Goal: Information Seeking & Learning: Learn about a topic

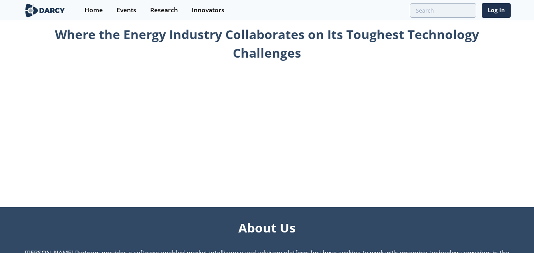
scroll to position [880, 0]
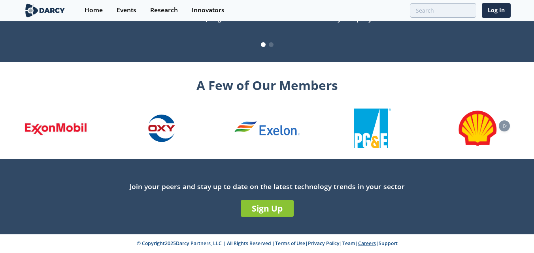
click at [364, 244] on link "Careers" at bounding box center [367, 243] width 18 height 7
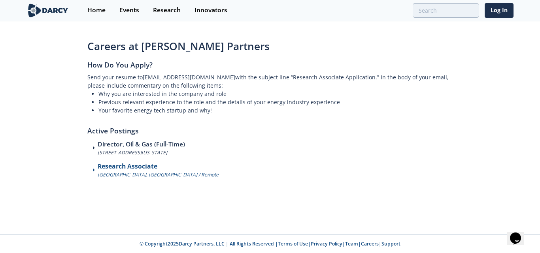
click at [136, 175] on p "[GEOGRAPHIC_DATA], [GEOGRAPHIC_DATA] / Remote" at bounding box center [158, 175] width 121 height 7
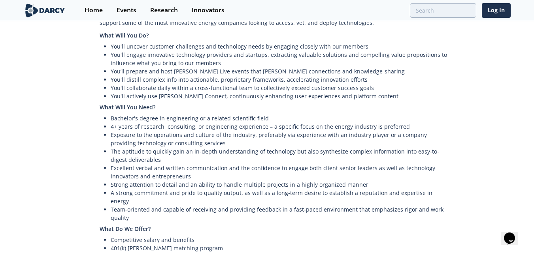
scroll to position [458, 0]
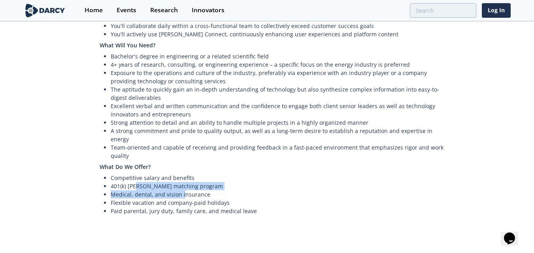
drag, startPoint x: 138, startPoint y: 161, endPoint x: 182, endPoint y: 165, distance: 44.5
click at [182, 174] on ul "Competitive salary and benefits 401(k) [PERSON_NAME] matching program Medical, …" at bounding box center [275, 195] width 350 height 42
click at [129, 191] on li "Medical, dental, and vision insurance" at bounding box center [280, 195] width 339 height 8
click at [120, 191] on li "Medical, dental, and vision insurance" at bounding box center [280, 195] width 339 height 8
click at [142, 191] on li "Medical, dental, and vision insurance" at bounding box center [280, 195] width 339 height 8
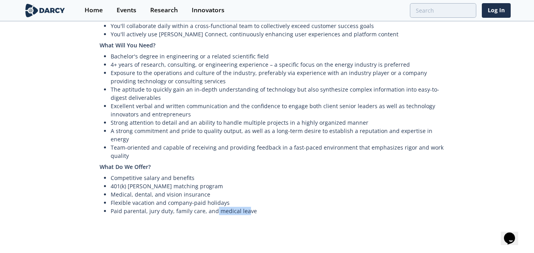
drag, startPoint x: 232, startPoint y: 189, endPoint x: 244, endPoint y: 189, distance: 11.9
click at [244, 207] on li "Paid parental, jury duty, family care, and medical leave" at bounding box center [280, 211] width 339 height 8
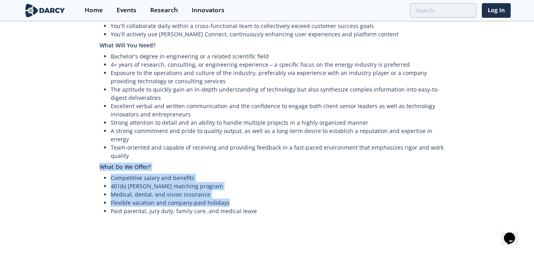
drag, startPoint x: 230, startPoint y: 177, endPoint x: 100, endPoint y: 145, distance: 133.7
click at [100, 160] on h4 "What Do We Offer?" at bounding box center [275, 167] width 350 height 14
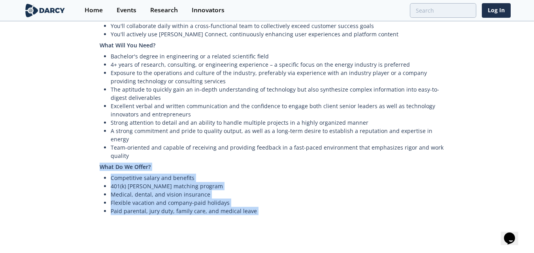
drag, startPoint x: 100, startPoint y: 145, endPoint x: 272, endPoint y: 190, distance: 177.2
click at [272, 207] on li "Paid parental, jury duty, family care, and medical leave" at bounding box center [280, 211] width 339 height 8
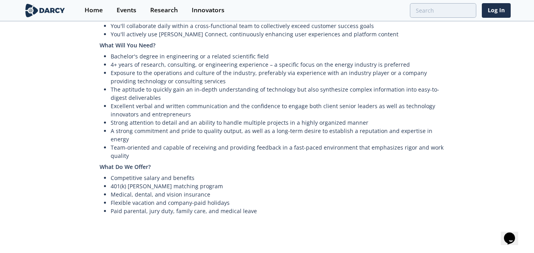
click at [272, 207] on li "Paid parental, jury duty, family care, and medical leave" at bounding box center [280, 211] width 339 height 8
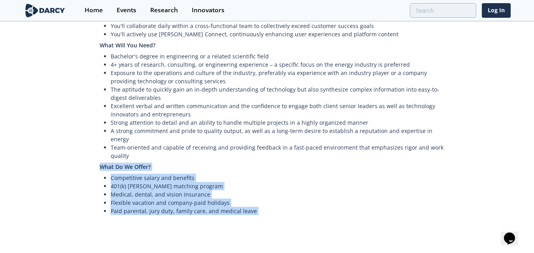
drag, startPoint x: 272, startPoint y: 190, endPoint x: 99, endPoint y: 141, distance: 179.4
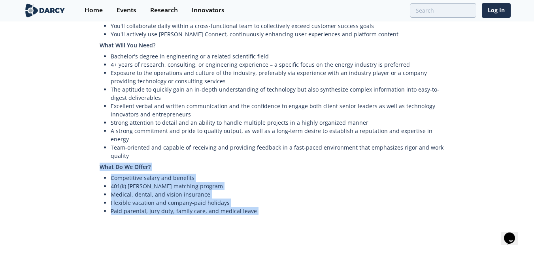
drag, startPoint x: 99, startPoint y: 141, endPoint x: 265, endPoint y: 191, distance: 173.4
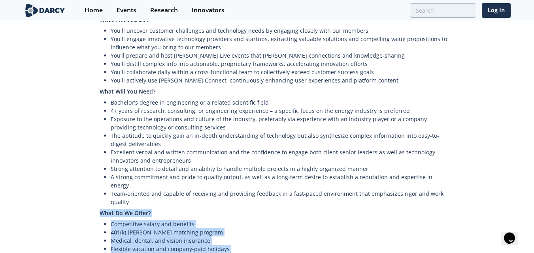
scroll to position [391, 0]
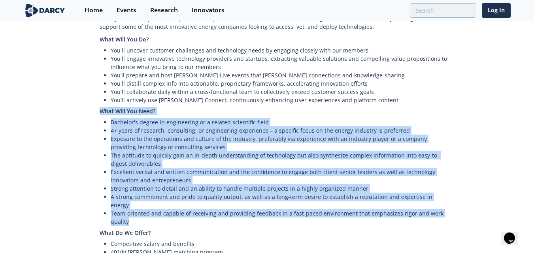
drag, startPoint x: 130, startPoint y: 195, endPoint x: 99, endPoint y: 100, distance: 100.5
click at [99, 100] on div "Welcome to [PERSON_NAME] Partners. We’re the leading technology-focused market …" at bounding box center [267, 34] width 365 height 494
click at [99, 99] on div "Welcome to [PERSON_NAME] Partners. We’re the leading technology-focused market …" at bounding box center [267, 34] width 365 height 494
drag, startPoint x: 99, startPoint y: 99, endPoint x: 167, endPoint y: 194, distance: 116.4
click at [167, 194] on div "Welcome to [PERSON_NAME] Partners. We’re the leading technology-focused market …" at bounding box center [267, 34] width 365 height 494
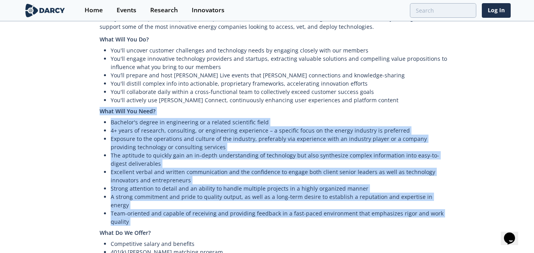
click at [179, 185] on li "Strong attention to detail and an ability to handle multiple projects in a high…" at bounding box center [280, 189] width 339 height 8
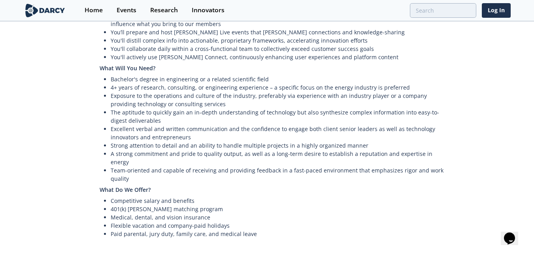
scroll to position [458, 0]
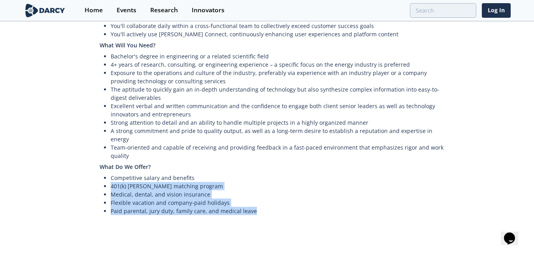
drag, startPoint x: 111, startPoint y: 164, endPoint x: 259, endPoint y: 184, distance: 150.1
click at [259, 184] on ul "Competitive salary and benefits 401(k) [PERSON_NAME] matching program Medical, …" at bounding box center [275, 195] width 350 height 42
click at [259, 207] on li "Paid parental, jury duty, family care, and medical leave" at bounding box center [280, 211] width 339 height 8
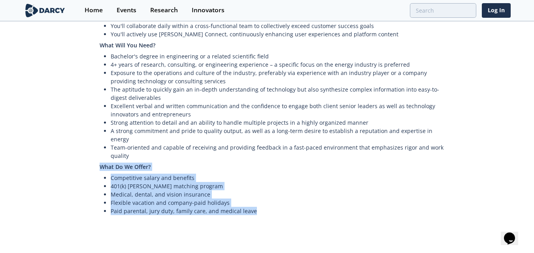
drag, startPoint x: 265, startPoint y: 185, endPoint x: 94, endPoint y: 137, distance: 177.7
drag, startPoint x: 104, startPoint y: 143, endPoint x: 255, endPoint y: 187, distance: 157.5
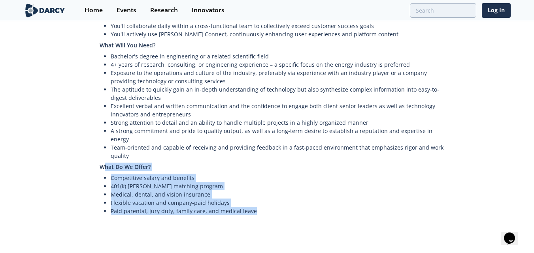
click at [255, 207] on li "Paid parental, jury duty, family care, and medical leave" at bounding box center [280, 211] width 339 height 8
drag, startPoint x: 255, startPoint y: 187, endPoint x: 93, endPoint y: 145, distance: 167.7
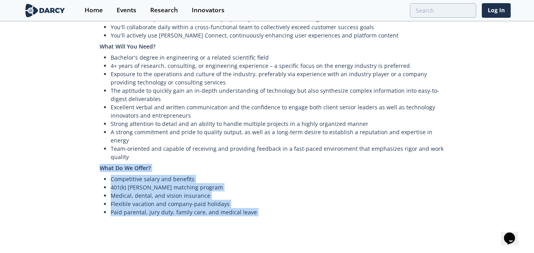
scroll to position [391, 0]
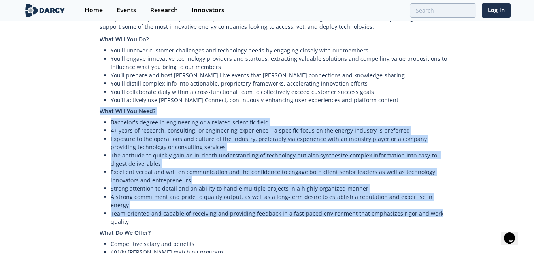
drag, startPoint x: 98, startPoint y: 94, endPoint x: 454, endPoint y: 185, distance: 366.9
click at [436, 210] on li "Team-oriented and capable of receiving and providing feedback in a fast-paced e…" at bounding box center [280, 218] width 339 height 17
drag, startPoint x: 436, startPoint y: 190, endPoint x: 96, endPoint y: 99, distance: 351.5
click at [96, 99] on div "Welcome to [PERSON_NAME] Partners. We’re the leading technology-focused market …" at bounding box center [267, 34] width 365 height 494
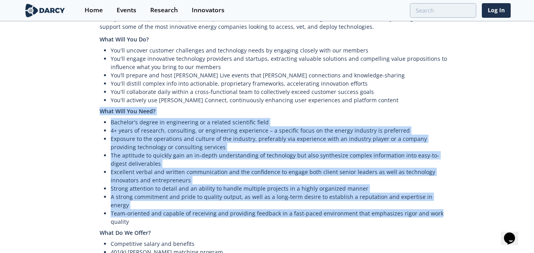
click at [96, 99] on div "Welcome to [PERSON_NAME] Partners. We’re the leading technology-focused market …" at bounding box center [267, 34] width 365 height 494
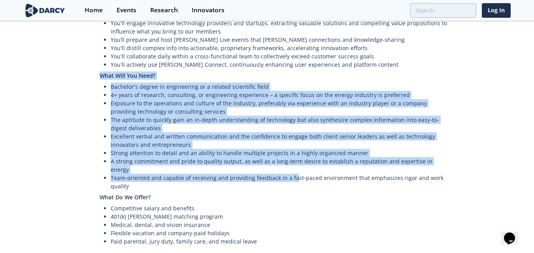
scroll to position [458, 0]
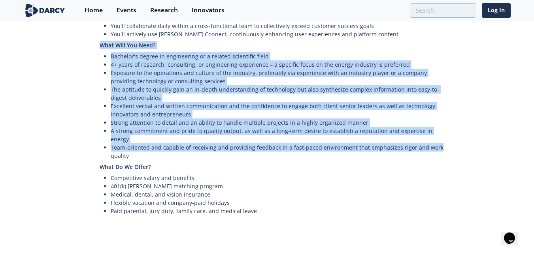
drag, startPoint x: 101, startPoint y: 94, endPoint x: 447, endPoint y: 124, distance: 347.3
click at [447, 144] on li "Team-oriented and capable of receiving and providing feedback in a fast-paced e…" at bounding box center [280, 152] width 339 height 17
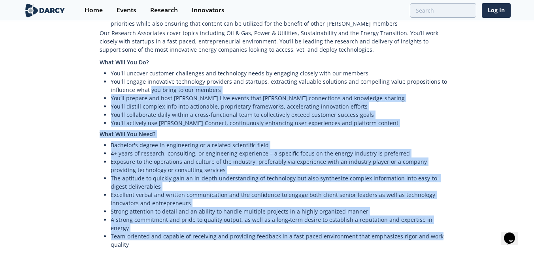
scroll to position [326, 0]
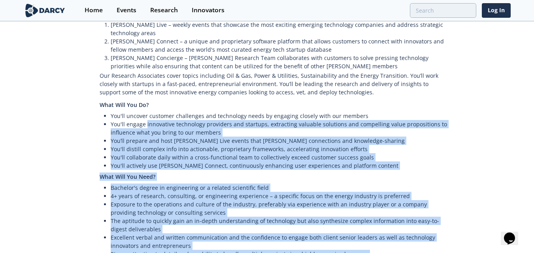
drag, startPoint x: 447, startPoint y: 124, endPoint x: 150, endPoint y: 106, distance: 297.9
click at [150, 106] on div "Welcome to [PERSON_NAME] Partners. We’re the leading technology-focused market …" at bounding box center [267, 100] width 365 height 494
click at [176, 120] on li "You'll engage innovative technology providers and startups, extracting valuable…" at bounding box center [280, 128] width 339 height 17
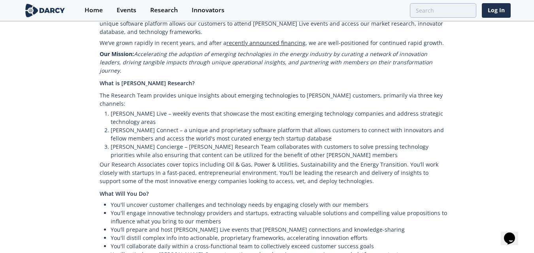
scroll to position [260, 0]
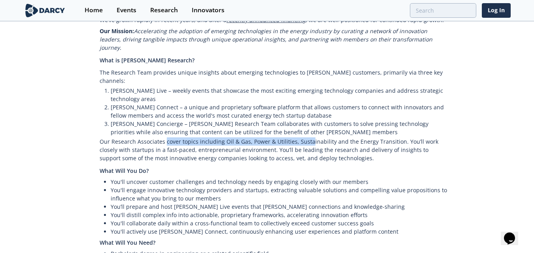
drag, startPoint x: 166, startPoint y: 128, endPoint x: 307, endPoint y: 124, distance: 140.8
click at [307, 136] on p "Our Research Associates cover topics including Oil & Gas, Power & Utilities, Su…" at bounding box center [275, 150] width 350 height 28
click at [308, 136] on p "Our Research Associates cover topics including Oil & Gas, Power & Utilities, Su…" at bounding box center [275, 150] width 350 height 28
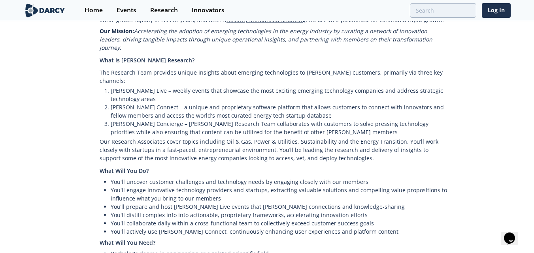
click at [127, 136] on p "Our Research Associates cover topics including Oil & Gas, Power & Utilities, Su…" at bounding box center [275, 150] width 350 height 28
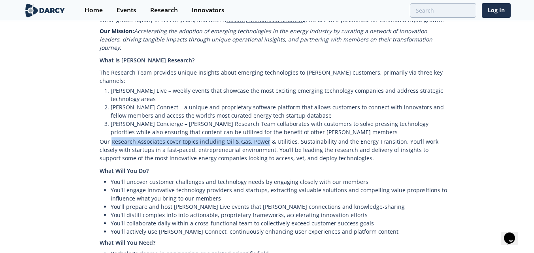
drag, startPoint x: 165, startPoint y: 127, endPoint x: 256, endPoint y: 127, distance: 90.9
click at [256, 136] on p "Our Research Associates cover topics including Oil & Gas, Power & Utilities, Su…" at bounding box center [275, 150] width 350 height 28
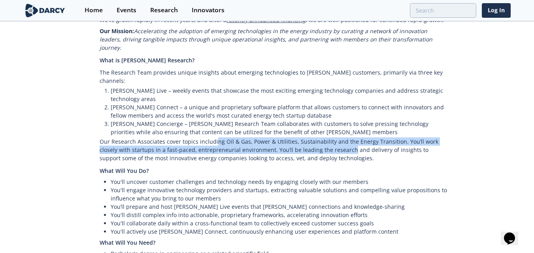
drag, startPoint x: 214, startPoint y: 127, endPoint x: 328, endPoint y: 131, distance: 114.3
click at [328, 136] on p "Our Research Associates cover topics including Oil & Gas, Power & Utilities, Su…" at bounding box center [275, 150] width 350 height 28
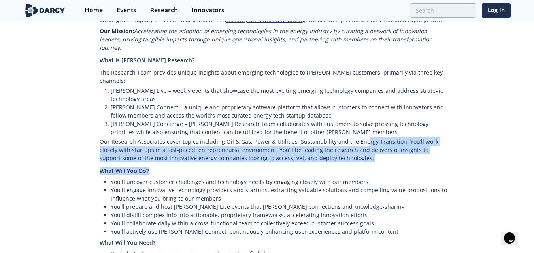
drag, startPoint x: 365, startPoint y: 126, endPoint x: 433, endPoint y: 158, distance: 75.4
click at [433, 158] on div "Welcome to [PERSON_NAME] Partners. We’re the leading technology-focused market …" at bounding box center [267, 166] width 365 height 494
click at [433, 164] on h4 "What Will You Do?" at bounding box center [275, 171] width 350 height 14
drag, startPoint x: 392, startPoint y: 125, endPoint x: 425, endPoint y: 148, distance: 39.7
click at [425, 148] on div "Welcome to [PERSON_NAME] Partners. We’re the leading technology-focused market …" at bounding box center [267, 166] width 365 height 494
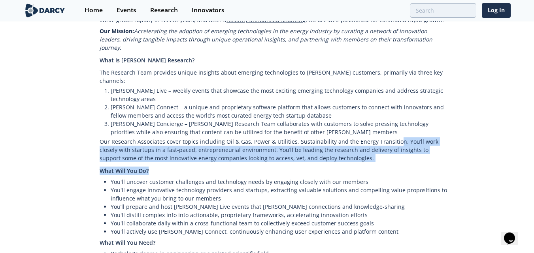
click at [425, 164] on h4 "What Will You Do?" at bounding box center [275, 171] width 350 height 14
drag, startPoint x: 197, startPoint y: 136, endPoint x: 328, endPoint y: 138, distance: 131.3
click at [328, 138] on p "Our Research Associates cover topics including Oil & Gas, Power & Utilities, Su…" at bounding box center [275, 150] width 350 height 28
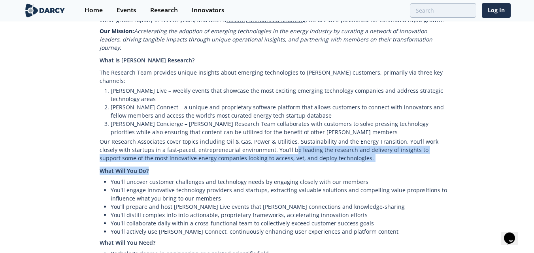
drag, startPoint x: 274, startPoint y: 134, endPoint x: 378, endPoint y: 151, distance: 105.4
click at [378, 151] on div "Welcome to [PERSON_NAME] Partners. We’re the leading technology-focused market …" at bounding box center [267, 166] width 365 height 494
click at [378, 164] on h4 "What Will You Do?" at bounding box center [275, 171] width 350 height 14
drag, startPoint x: 280, startPoint y: 134, endPoint x: 358, endPoint y: 144, distance: 78.5
click at [358, 144] on p "Our Research Associates cover topics including Oil & Gas, Power & Utilities, Su…" at bounding box center [275, 150] width 350 height 28
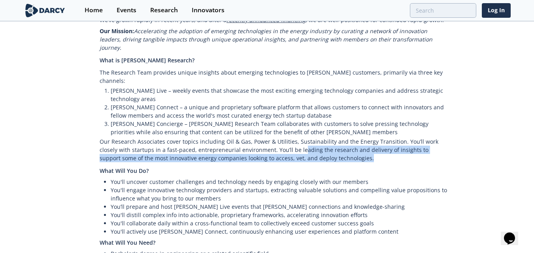
click at [358, 144] on p "Our Research Associates cover topics including Oil & Gas, Power & Utilities, Su…" at bounding box center [275, 150] width 350 height 28
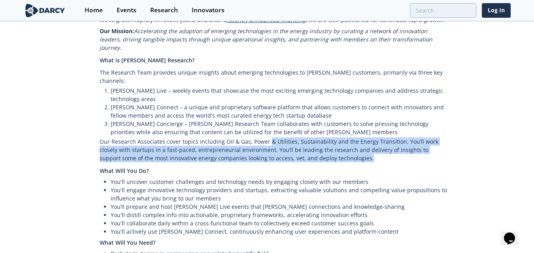
drag, startPoint x: 341, startPoint y: 141, endPoint x: 267, endPoint y: 121, distance: 76.5
click at [267, 136] on p "Our Research Associates cover topics including Oil & Gas, Power & Utilities, Su…" at bounding box center [275, 150] width 350 height 28
drag, startPoint x: 267, startPoint y: 125, endPoint x: 365, endPoint y: 149, distance: 101.3
click at [365, 149] on div "Welcome to [PERSON_NAME] Partners. We’re the leading technology-focused market …" at bounding box center [267, 166] width 365 height 494
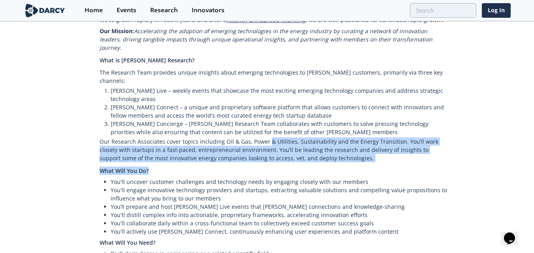
click at [365, 164] on h4 "What Will You Do?" at bounding box center [275, 171] width 350 height 14
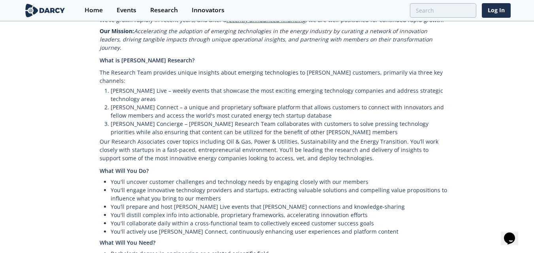
click at [352, 140] on p "Our Research Associates cover topics including Oil & Gas, Power & Utilities, Su…" at bounding box center [275, 150] width 350 height 28
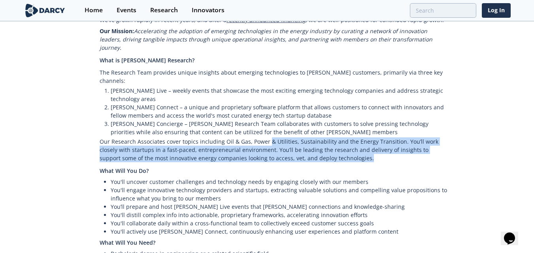
drag, startPoint x: 267, startPoint y: 124, endPoint x: 396, endPoint y: 140, distance: 129.9
click at [396, 140] on p "Our Research Associates cover topics including Oil & Gas, Power & Utilities, Su…" at bounding box center [275, 150] width 350 height 28
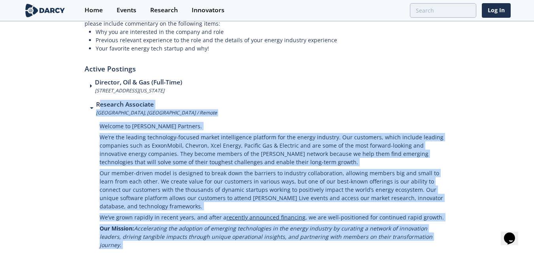
scroll to position [128, 0]
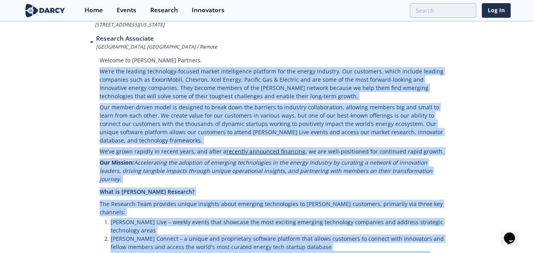
drag, startPoint x: 324, startPoint y: 141, endPoint x: 95, endPoint y: 67, distance: 240.2
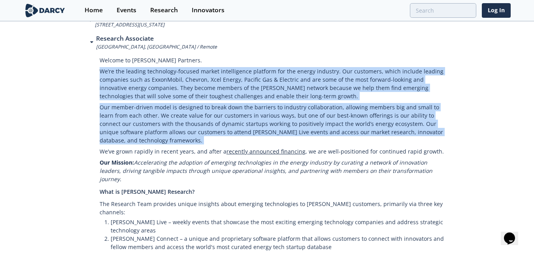
drag, startPoint x: 95, startPoint y: 67, endPoint x: 404, endPoint y: 141, distance: 317.6
click at [404, 141] on p "Our member-driven model is designed to break down the barriers to industry coll…" at bounding box center [275, 124] width 350 height 44
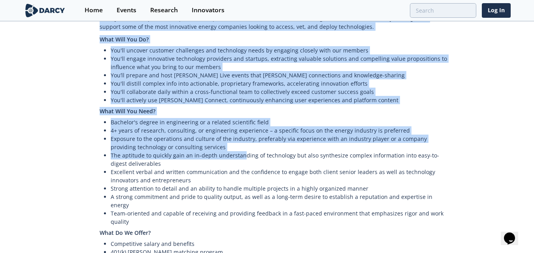
scroll to position [458, 0]
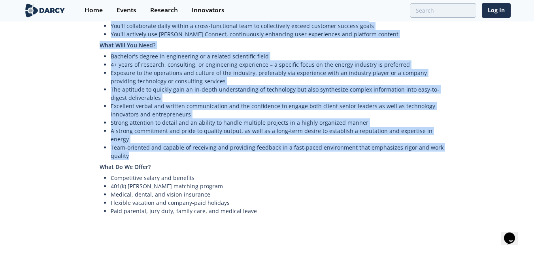
drag, startPoint x: 100, startPoint y: 100, endPoint x: 441, endPoint y: 129, distance: 341.7
click at [441, 144] on li "Team-oriented and capable of receiving and providing feedback in a fast-paced e…" at bounding box center [280, 152] width 339 height 17
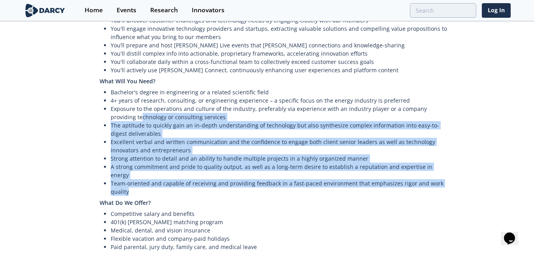
scroll to position [391, 0]
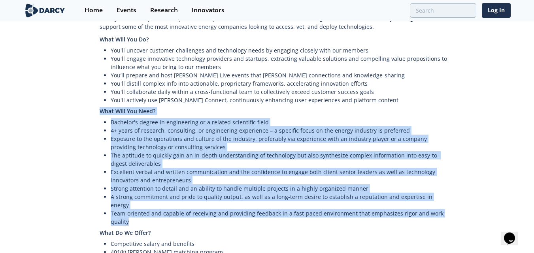
drag, startPoint x: 130, startPoint y: 134, endPoint x: 99, endPoint y: 95, distance: 50.3
click at [99, 95] on div "Welcome to [PERSON_NAME] Partners. We’re the leading technology-focused market …" at bounding box center [267, 34] width 365 height 494
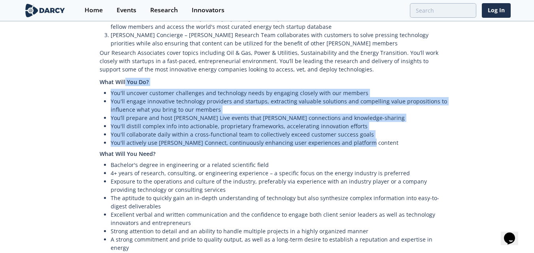
scroll to position [326, 0]
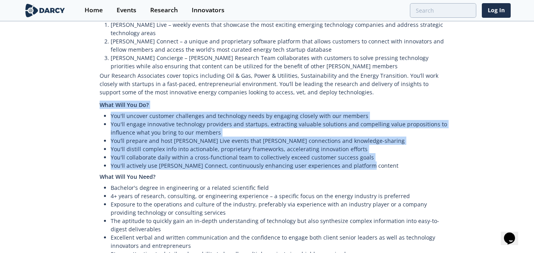
drag, startPoint x: 371, startPoint y: 87, endPoint x: 99, endPoint y: 90, distance: 272.1
click at [99, 90] on div "Welcome to [PERSON_NAME] Partners. We’re the leading technology-focused market …" at bounding box center [267, 100] width 365 height 494
click at [178, 120] on li "You'll engage innovative technology providers and startups, extracting valuable…" at bounding box center [280, 128] width 339 height 17
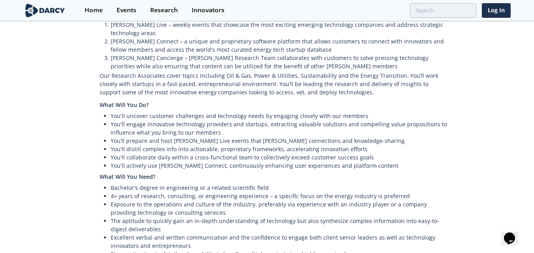
scroll to position [260, 0]
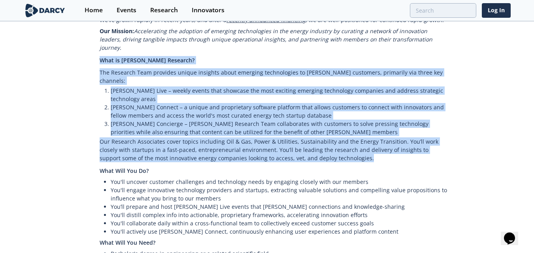
drag, startPoint x: 104, startPoint y: 54, endPoint x: 355, endPoint y: 145, distance: 267.4
click at [355, 145] on div "Welcome to [PERSON_NAME] Partners. We’re the leading technology-focused market …" at bounding box center [267, 166] width 365 height 494
click at [355, 145] on p "Our Research Associates cover topics including Oil & Gas, Power & Utilities, Su…" at bounding box center [275, 150] width 350 height 28
